Goal: Register for event/course

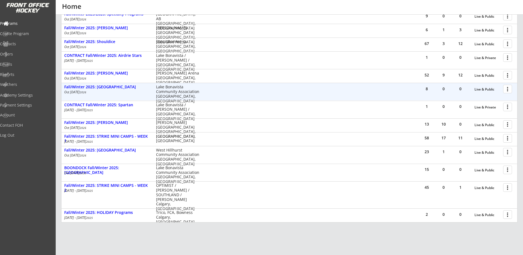
scroll to position [125, 0]
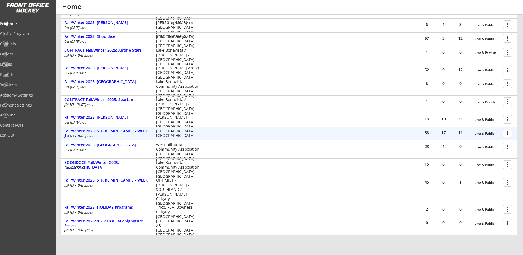
click at [128, 132] on div "Fall/Winter 2025: STRIKE MINI CAMPS - WEEK 1" at bounding box center [107, 133] width 86 height 9
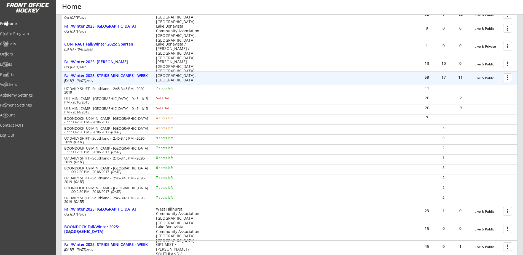
scroll to position [190, 0]
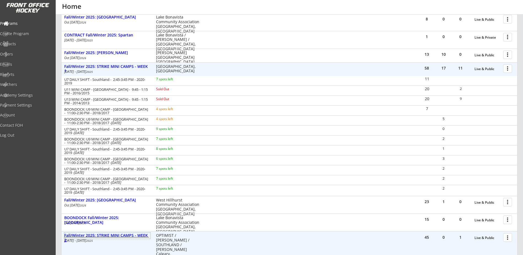
click at [128, 234] on div "Fall/Winter 2025: STRIKE MINI CAMPS - WEEK 2" at bounding box center [107, 237] width 86 height 9
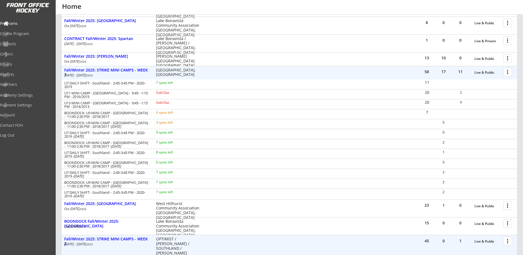
scroll to position [125, 0]
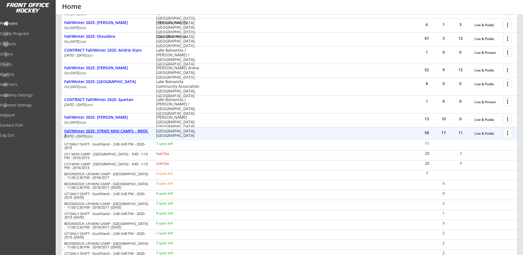
click at [123, 129] on div "Fall/Winter 2025: STRIKE MINI CAMPS - WEEK 1" at bounding box center [107, 133] width 86 height 9
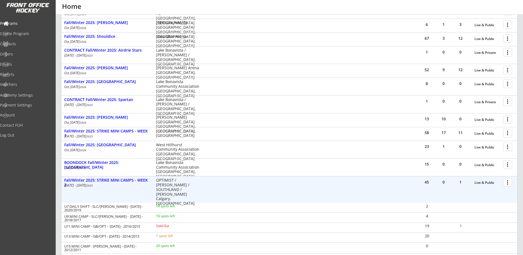
click at [126, 178] on div "Fall/Winter 2025: STRIKE MINI CAMPS - WEEK 2" at bounding box center [107, 182] width 86 height 9
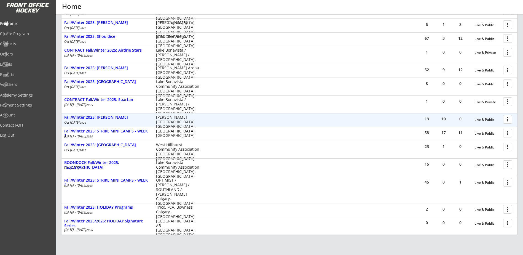
click at [111, 116] on div "Fall/Winter 2025: [PERSON_NAME]" at bounding box center [107, 117] width 86 height 5
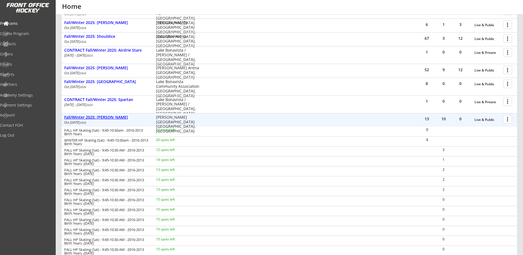
click at [112, 117] on div "Fall/Winter 2025: [PERSON_NAME]" at bounding box center [107, 117] width 86 height 5
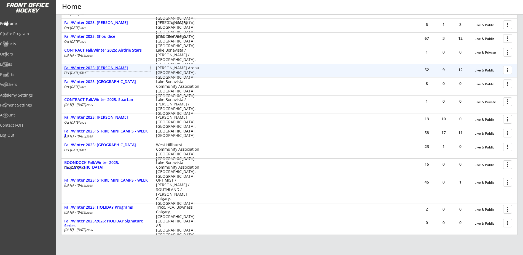
click at [107, 69] on div "Fall/Winter 2025: [PERSON_NAME]" at bounding box center [107, 68] width 86 height 5
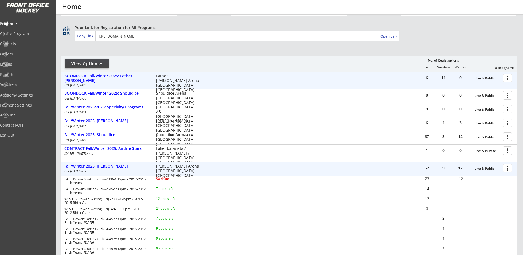
scroll to position [0, 0]
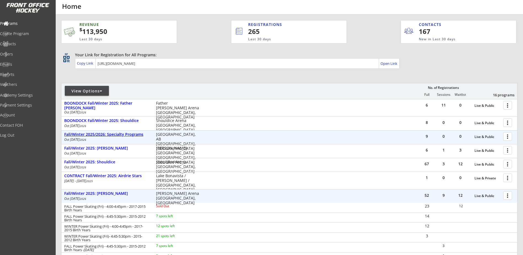
click at [128, 135] on div "Fall/Winter 2025/2026: Specialty Programs" at bounding box center [107, 134] width 86 height 5
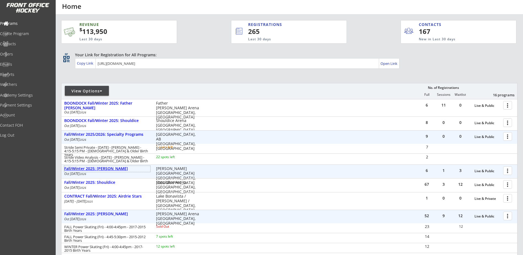
click at [97, 170] on div "Fall/Winter 2025: [PERSON_NAME]" at bounding box center [107, 168] width 86 height 5
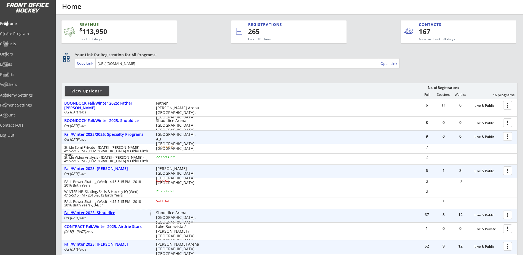
click at [105, 212] on div "Fall/Winter 2025: Shouldice" at bounding box center [107, 212] width 86 height 5
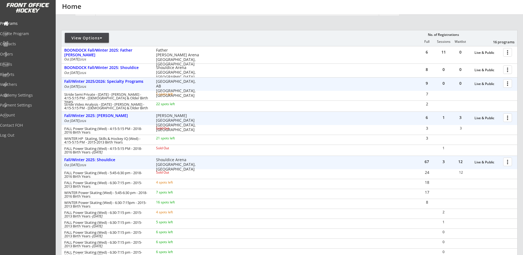
scroll to position [64, 0]
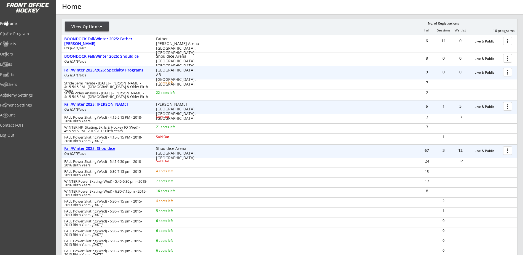
click at [105, 148] on div "Fall/Winter 2025: Shouldice" at bounding box center [107, 148] width 86 height 5
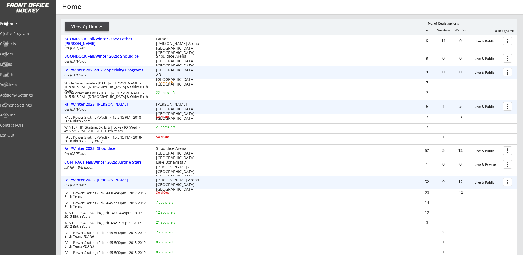
click at [107, 104] on div "Fall/Winter 2025: [PERSON_NAME]" at bounding box center [107, 104] width 86 height 5
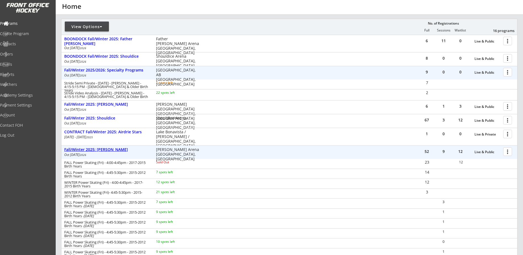
click at [108, 148] on div "Fall/Winter 2025: [PERSON_NAME]" at bounding box center [107, 149] width 86 height 5
